Goal: Transaction & Acquisition: Purchase product/service

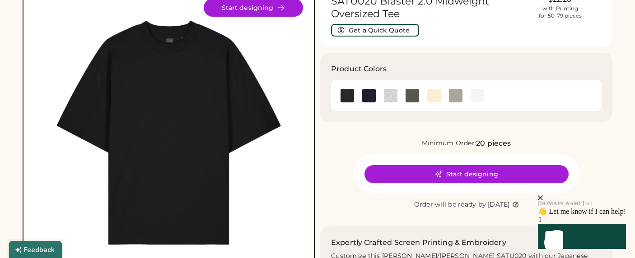
scroll to position [76, 0]
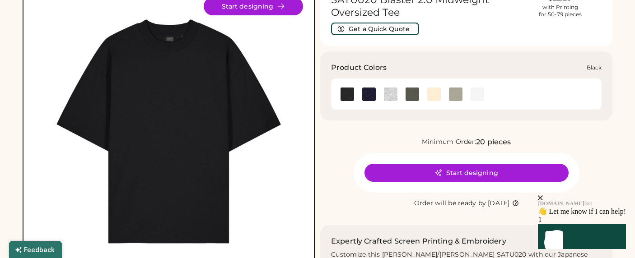
click at [350, 88] on img at bounding box center [348, 95] width 14 height 14
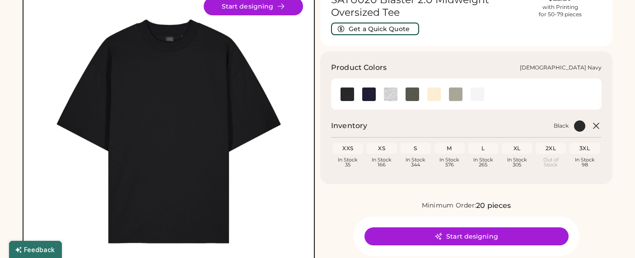
click at [367, 88] on img at bounding box center [369, 95] width 14 height 14
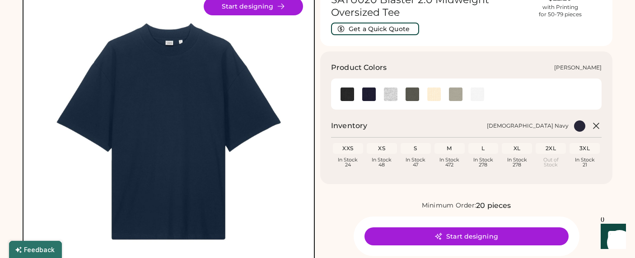
click at [389, 88] on img at bounding box center [391, 95] width 14 height 14
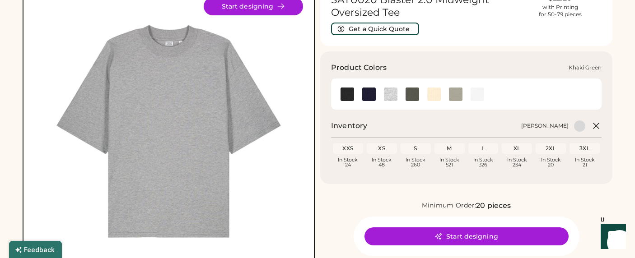
click at [416, 88] on img at bounding box center [413, 95] width 14 height 14
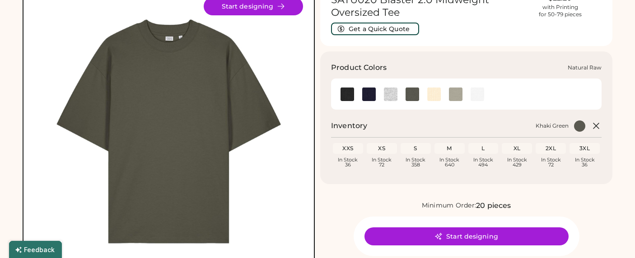
click at [433, 88] on img at bounding box center [434, 95] width 14 height 14
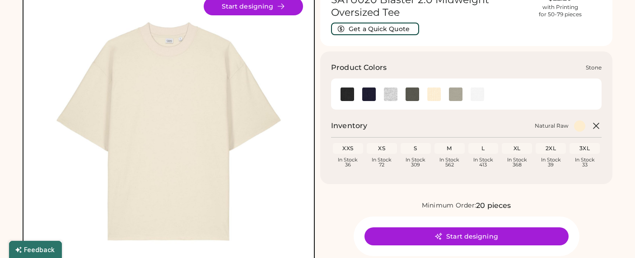
click at [453, 88] on img at bounding box center [456, 95] width 14 height 14
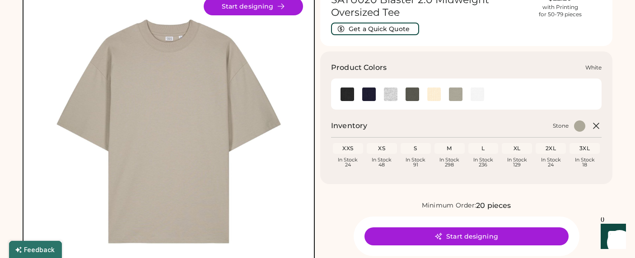
click at [475, 88] on img at bounding box center [478, 95] width 14 height 14
click at [353, 88] on img at bounding box center [348, 95] width 14 height 14
